Goal: Task Accomplishment & Management: Use online tool/utility

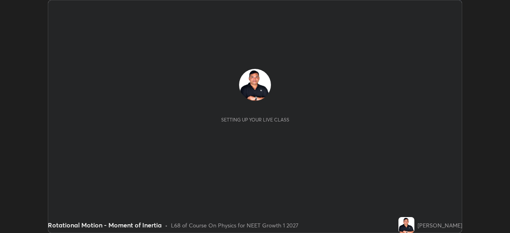
scroll to position [233, 510]
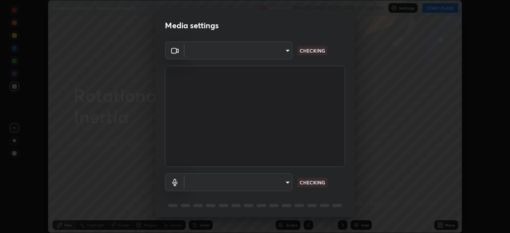
click at [271, 180] on body "Erase all Rotational Motion - Moment of Inertia Recording WAS SCHEDULED TO STAR…" at bounding box center [255, 116] width 510 height 233
type input "9a713c2cdbe2be7ef93d2d34457ea53c7a2e6abfd87dec32e3c08735988cddce"
type input "1db7ad82ba26965cd1be65bd6c99afb64854241ab7d783584bf7041a119e9718"
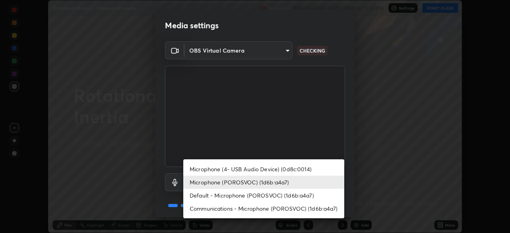
click at [269, 179] on li "Microphone (POROSVOC) (1d6b:a4a7)" at bounding box center [263, 182] width 161 height 13
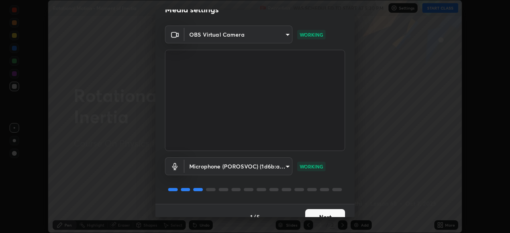
scroll to position [28, 0]
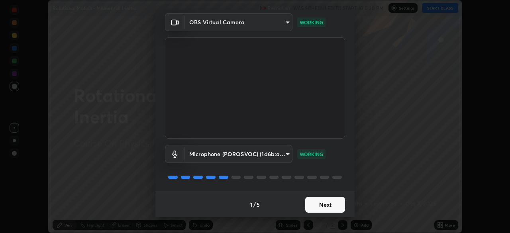
click at [324, 200] on button "Next" at bounding box center [325, 205] width 40 height 16
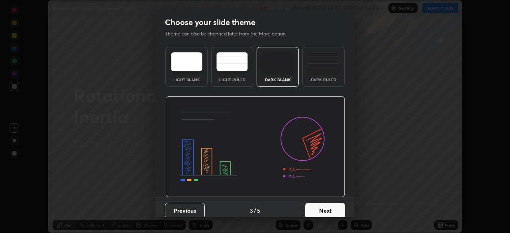
click at [323, 204] on button "Next" at bounding box center [325, 211] width 40 height 16
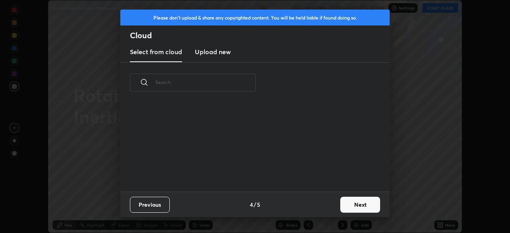
scroll to position [3, 4]
click at [345, 205] on button "Next" at bounding box center [360, 205] width 40 height 16
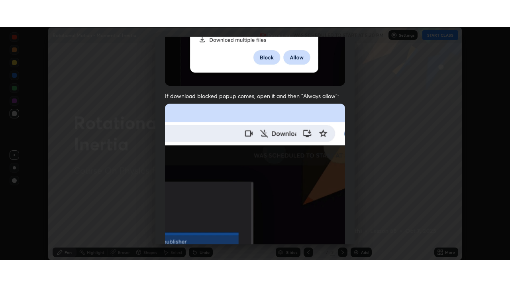
scroll to position [191, 0]
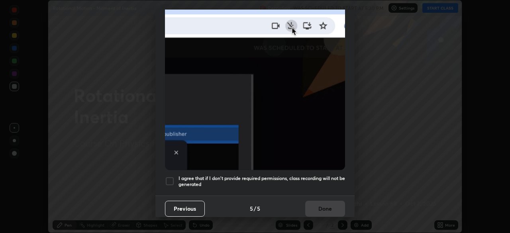
click at [167, 177] on div at bounding box center [170, 181] width 10 height 10
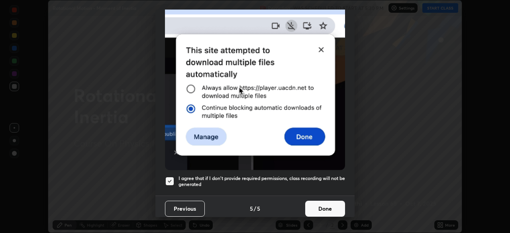
click at [322, 201] on button "Done" at bounding box center [325, 209] width 40 height 16
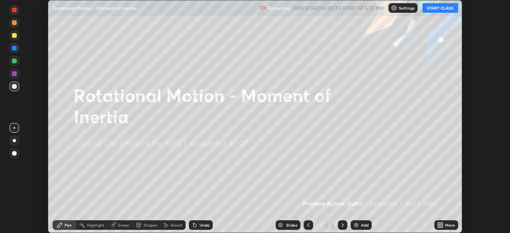
click at [435, 8] on button "START CLASS" at bounding box center [440, 8] width 36 height 10
click at [445, 225] on div "More" at bounding box center [450, 225] width 10 height 4
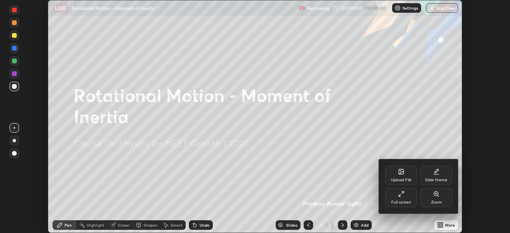
click at [405, 196] on div "Full screen" at bounding box center [401, 197] width 32 height 19
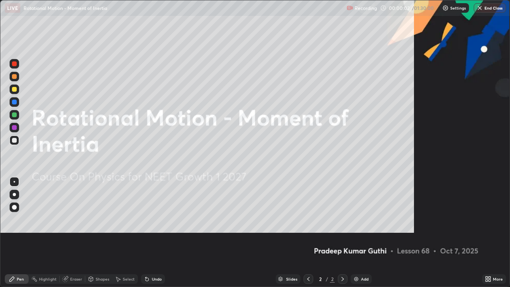
scroll to position [287, 510]
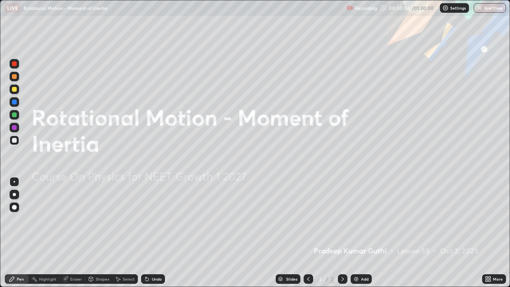
click at [361, 233] on div "Add" at bounding box center [365, 279] width 8 height 4
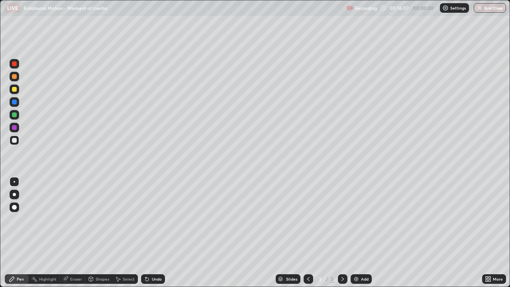
click at [15, 90] on div at bounding box center [14, 89] width 5 height 5
click at [13, 140] on div at bounding box center [14, 140] width 5 height 5
click at [15, 115] on div at bounding box center [14, 114] width 5 height 5
click at [14, 90] on div at bounding box center [14, 89] width 5 height 5
click at [15, 115] on div at bounding box center [14, 114] width 5 height 5
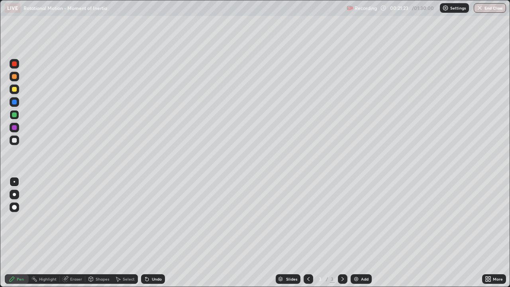
click at [12, 140] on div at bounding box center [14, 140] width 5 height 5
click at [14, 77] on div at bounding box center [14, 76] width 5 height 5
click at [156, 233] on div "Undo" at bounding box center [157, 279] width 10 height 4
click at [157, 233] on div "Undo" at bounding box center [157, 279] width 10 height 4
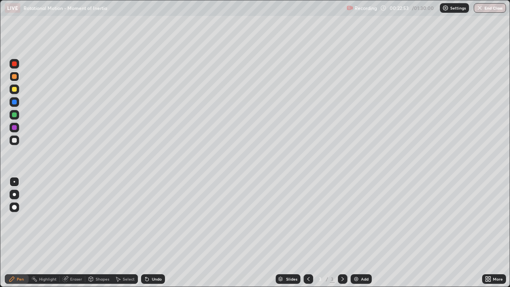
click at [16, 140] on div at bounding box center [14, 140] width 5 height 5
click at [14, 112] on div at bounding box center [14, 114] width 5 height 5
click at [15, 90] on div at bounding box center [14, 89] width 5 height 5
click at [153, 233] on div "Undo" at bounding box center [153, 279] width 24 height 10
click at [15, 113] on div at bounding box center [14, 114] width 5 height 5
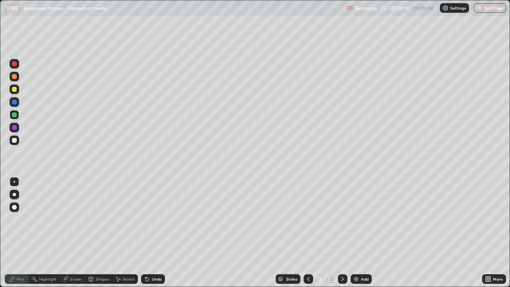
click at [14, 90] on div at bounding box center [14, 89] width 5 height 5
click at [15, 78] on div at bounding box center [14, 76] width 5 height 5
click at [14, 141] on div at bounding box center [14, 140] width 5 height 5
click at [74, 233] on div "Eraser" at bounding box center [76, 279] width 12 height 4
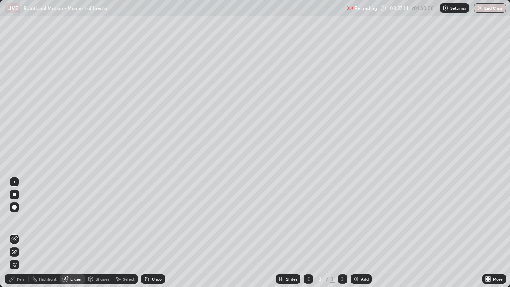
click at [24, 233] on div "Pen" at bounding box center [20, 279] width 7 height 4
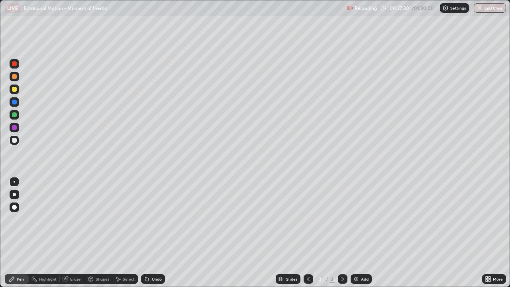
click at [15, 116] on div at bounding box center [14, 114] width 5 height 5
click at [16, 141] on div at bounding box center [14, 140] width 5 height 5
click at [15, 89] on div at bounding box center [14, 89] width 5 height 5
click at [359, 233] on div "Add" at bounding box center [361, 279] width 21 height 10
click at [98, 233] on div "Shapes" at bounding box center [103, 279] width 14 height 4
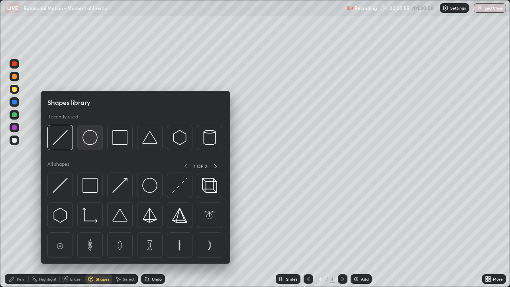
click at [88, 139] on img at bounding box center [89, 137] width 15 height 15
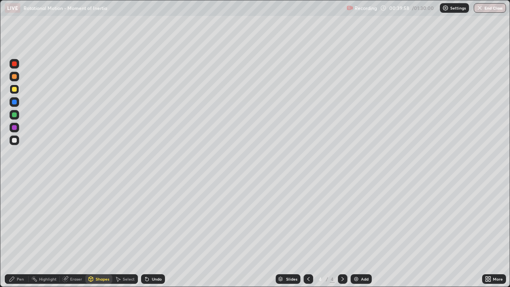
click at [20, 233] on div "Pen" at bounding box center [20, 279] width 7 height 4
click at [14, 140] on div at bounding box center [14, 140] width 5 height 5
click at [13, 89] on div at bounding box center [14, 89] width 5 height 5
click at [14, 139] on div at bounding box center [14, 140] width 5 height 5
click at [15, 77] on div at bounding box center [14, 76] width 5 height 5
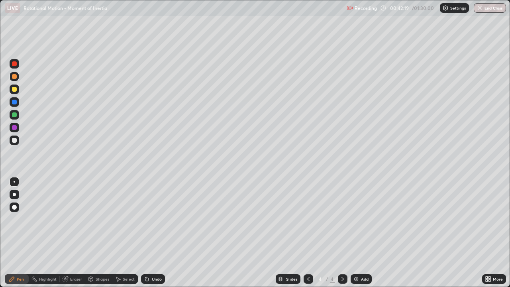
click at [16, 140] on div at bounding box center [14, 140] width 5 height 5
click at [152, 233] on div "Undo" at bounding box center [157, 279] width 10 height 4
click at [11, 89] on div at bounding box center [15, 89] width 10 height 10
click at [358, 233] on img at bounding box center [356, 279] width 6 height 6
click at [14, 141] on div at bounding box center [14, 140] width 5 height 5
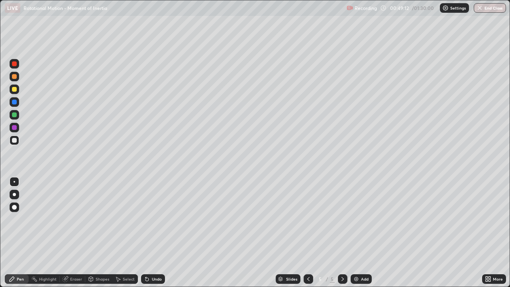
click at [16, 74] on div at bounding box center [14, 76] width 5 height 5
click at [16, 139] on div at bounding box center [14, 140] width 5 height 5
click at [16, 141] on div at bounding box center [14, 140] width 5 height 5
click at [156, 233] on div "Undo" at bounding box center [153, 279] width 24 height 10
click at [159, 233] on div "Undo" at bounding box center [157, 279] width 10 height 4
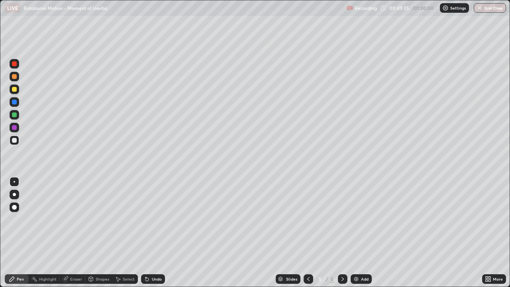
click at [159, 233] on div "Undo" at bounding box center [157, 279] width 10 height 4
click at [158, 233] on div "Undo" at bounding box center [157, 279] width 10 height 4
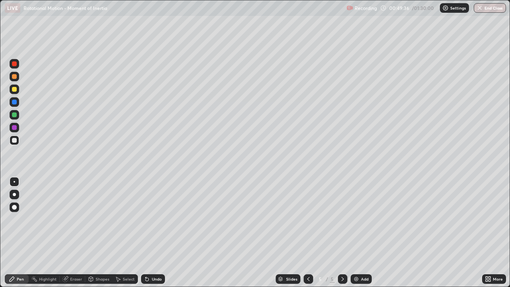
click at [157, 233] on div "Undo" at bounding box center [153, 279] width 24 height 10
click at [156, 233] on div "Undo" at bounding box center [153, 279] width 24 height 10
click at [157, 233] on div "Undo" at bounding box center [153, 279] width 24 height 10
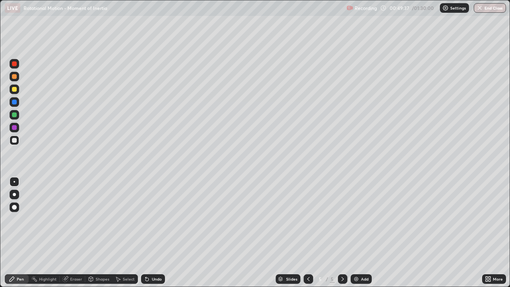
click at [157, 233] on div "Undo" at bounding box center [157, 279] width 10 height 4
click at [15, 89] on div at bounding box center [14, 89] width 5 height 5
click at [15, 116] on div at bounding box center [14, 114] width 5 height 5
click at [15, 140] on div at bounding box center [14, 140] width 5 height 5
click at [14, 115] on div at bounding box center [14, 114] width 5 height 5
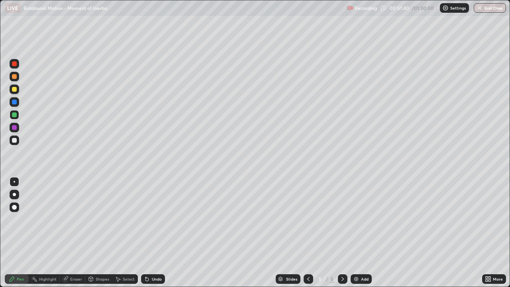
click at [15, 88] on div at bounding box center [14, 89] width 5 height 5
click at [15, 140] on div at bounding box center [14, 140] width 5 height 5
click at [355, 233] on img at bounding box center [356, 279] width 6 height 6
click at [16, 90] on div at bounding box center [14, 89] width 5 height 5
click at [14, 141] on div at bounding box center [14, 140] width 5 height 5
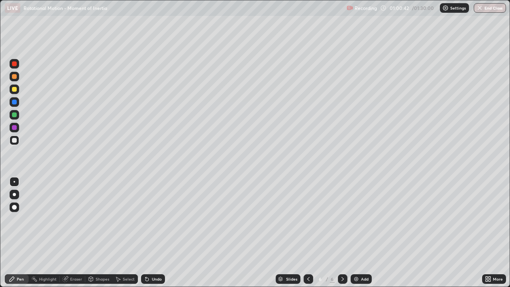
click at [14, 87] on div at bounding box center [14, 89] width 5 height 5
click at [12, 141] on div at bounding box center [14, 140] width 5 height 5
click at [156, 233] on div "Undo" at bounding box center [157, 279] width 10 height 4
click at [14, 88] on div at bounding box center [14, 89] width 5 height 5
click at [18, 143] on div at bounding box center [15, 140] width 10 height 10
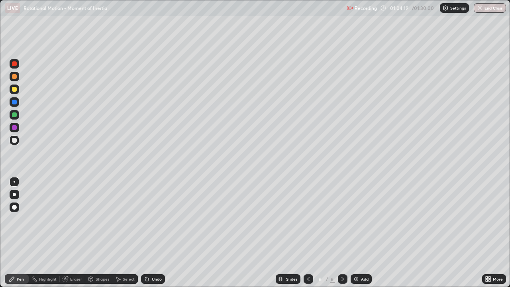
click at [14, 113] on div at bounding box center [14, 114] width 5 height 5
click at [14, 138] on div at bounding box center [14, 140] width 5 height 5
click at [359, 233] on div "Add" at bounding box center [361, 279] width 21 height 10
click at [18, 116] on div at bounding box center [15, 115] width 10 height 10
click at [125, 233] on div "Select" at bounding box center [124, 279] width 25 height 10
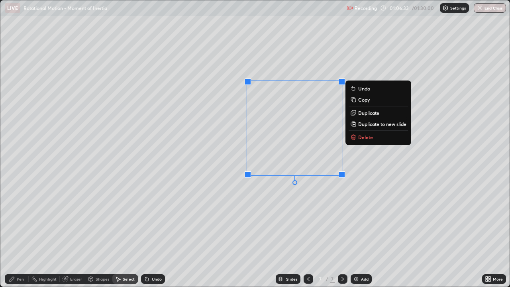
click at [369, 138] on p "Delete" at bounding box center [365, 137] width 15 height 6
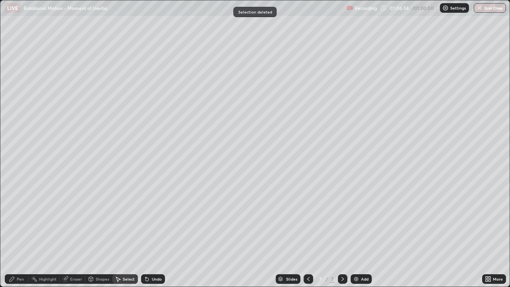
click at [19, 233] on div "Pen" at bounding box center [20, 279] width 7 height 4
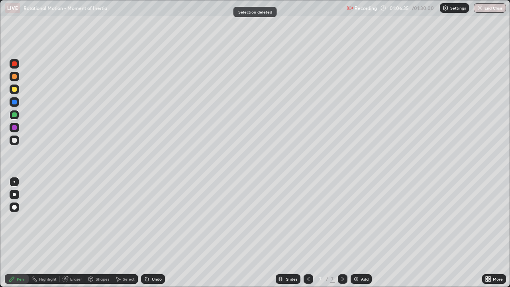
click at [308, 233] on icon at bounding box center [308, 279] width 6 height 6
click at [14, 141] on div at bounding box center [14, 140] width 5 height 5
click at [342, 233] on icon at bounding box center [342, 279] width 6 height 6
click at [14, 90] on div at bounding box center [14, 89] width 5 height 5
click at [162, 233] on div "Undo" at bounding box center [153, 279] width 24 height 10
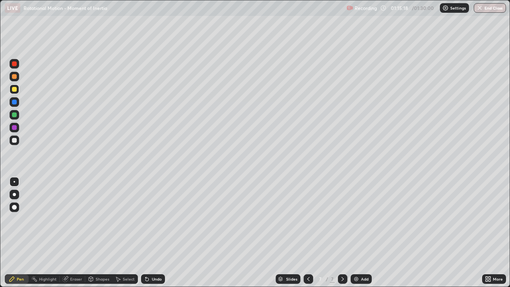
click at [16, 142] on div at bounding box center [14, 140] width 5 height 5
click at [155, 233] on div "Undo" at bounding box center [157, 279] width 10 height 4
click at [13, 115] on div at bounding box center [14, 114] width 5 height 5
click at [14, 88] on div at bounding box center [14, 89] width 5 height 5
click at [154, 233] on div "Undo" at bounding box center [157, 279] width 10 height 4
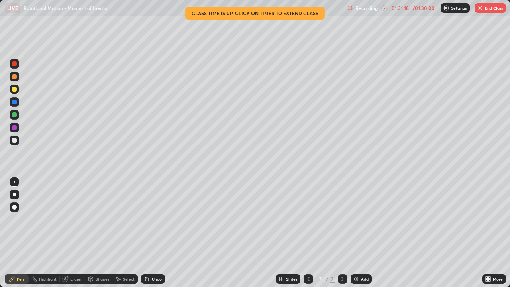
click at [487, 5] on button "End Class" at bounding box center [490, 8] width 31 height 10
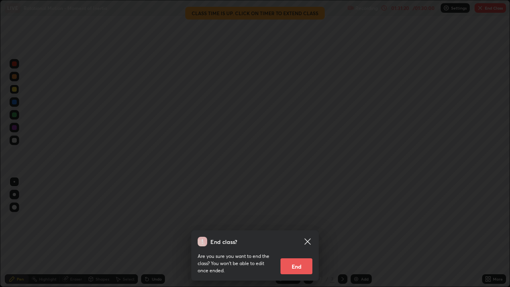
click at [297, 233] on button "End" at bounding box center [296, 266] width 32 height 16
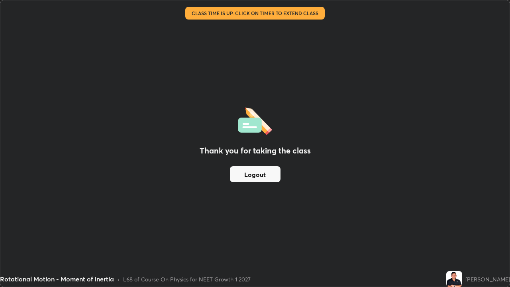
click at [263, 173] on button "Logout" at bounding box center [255, 174] width 51 height 16
